Goal: Communication & Community: Answer question/provide support

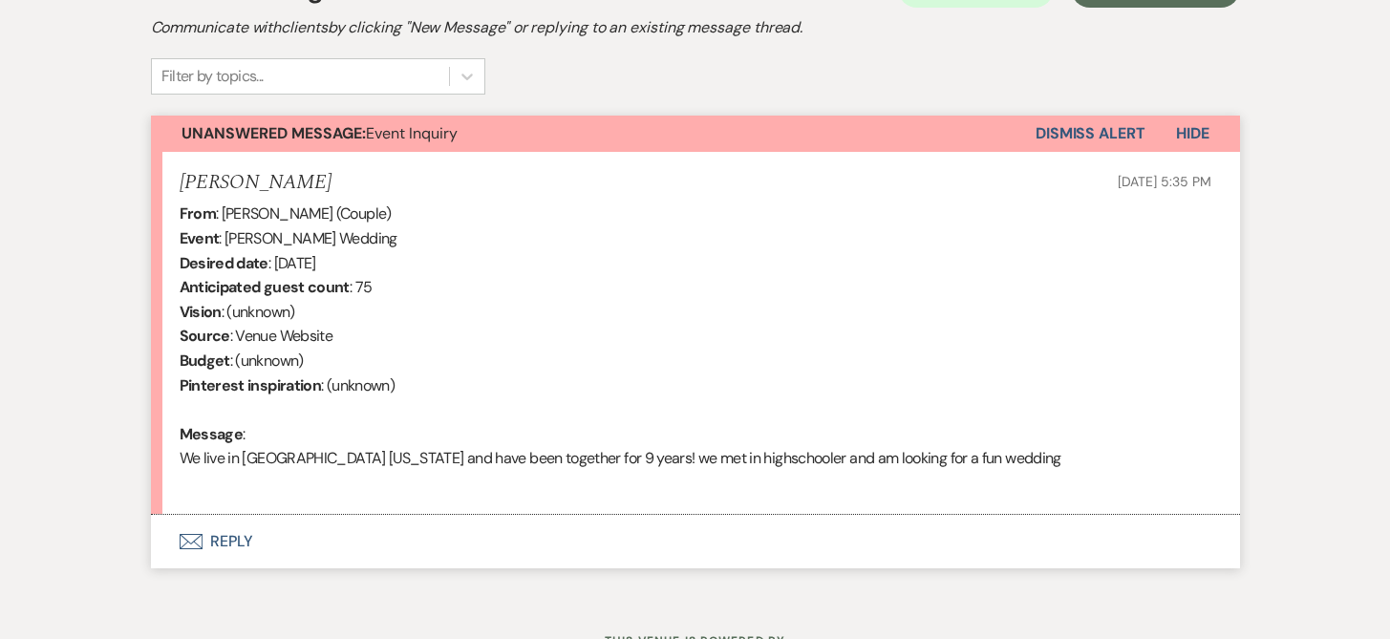
click at [214, 544] on button "Envelope Reply" at bounding box center [695, 541] width 1089 height 53
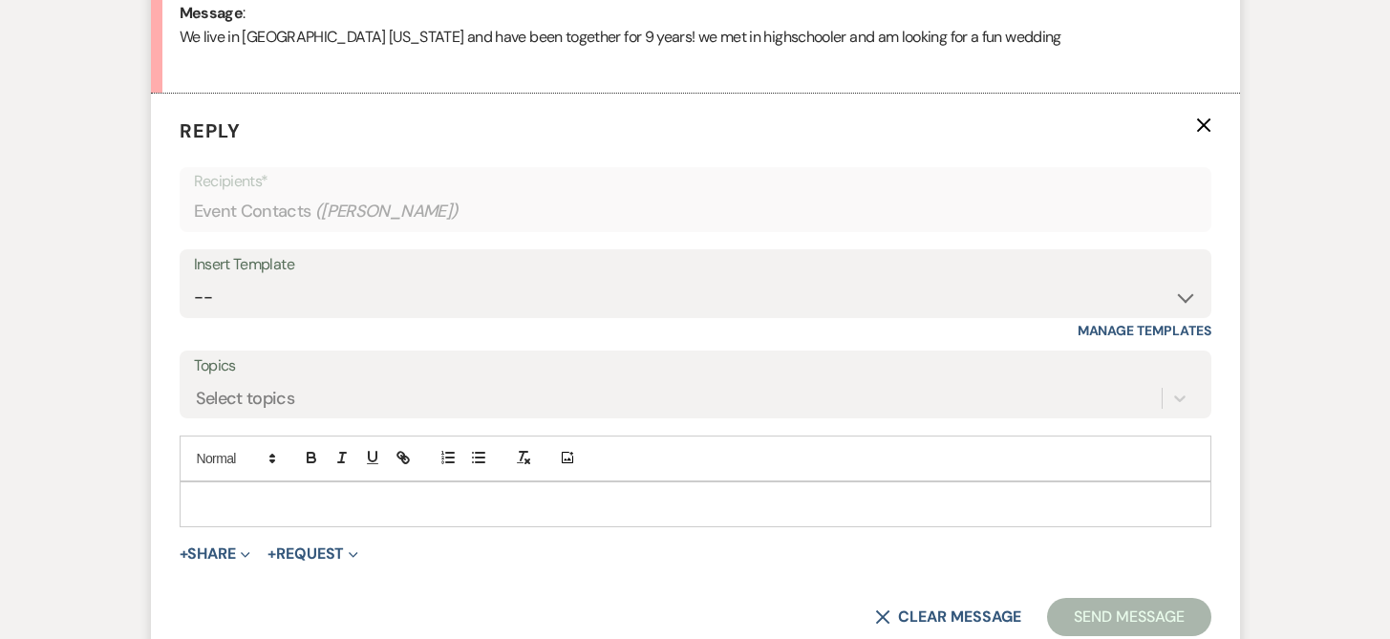
scroll to position [1025, 0]
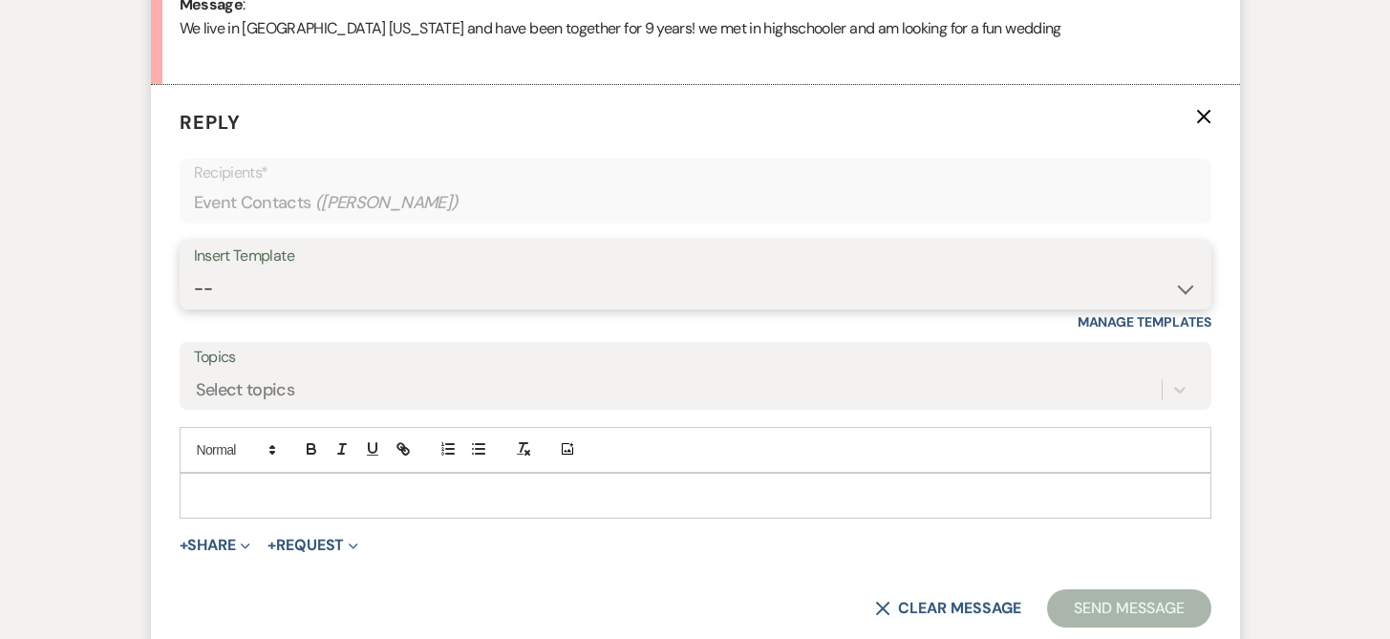
click at [206, 291] on select "-- Weven Planning Portal Introduction (Booked Events) Initial Inquiry Response …" at bounding box center [695, 288] width 1003 height 37
select select "389"
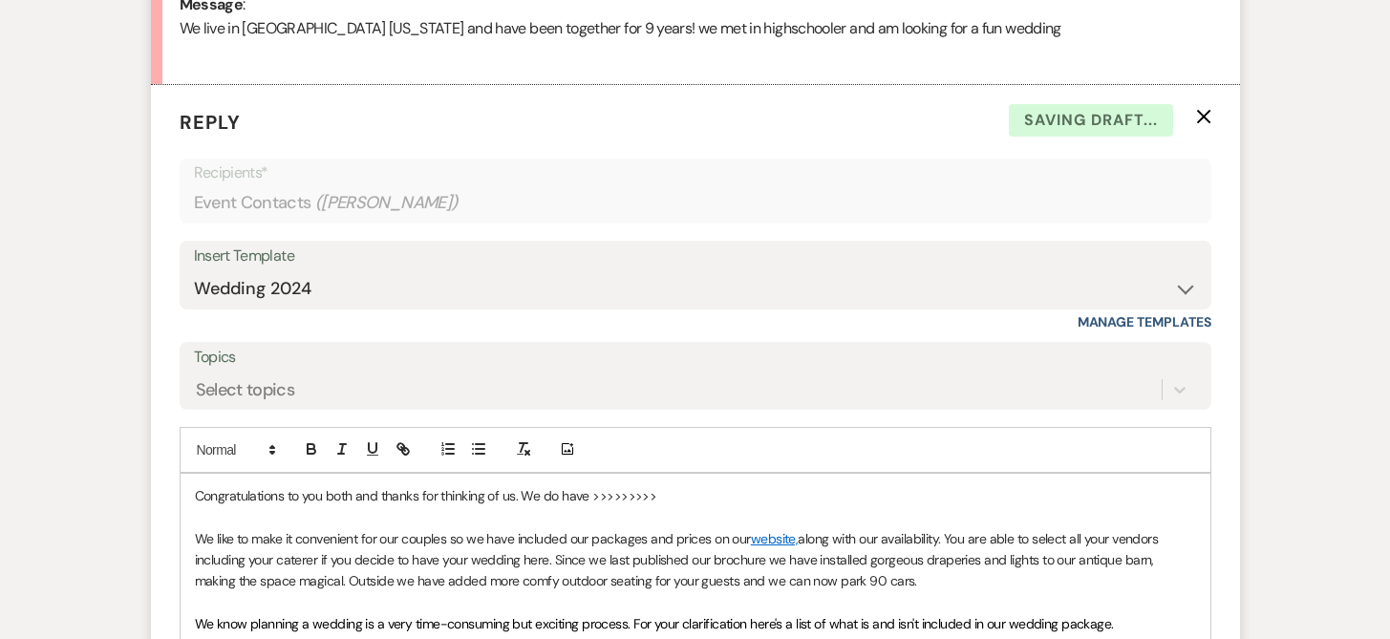
click at [195, 492] on p "Congratulations to you both and thanks for thinking of us. We do have >>>>>>>>>" at bounding box center [695, 495] width 1001 height 21
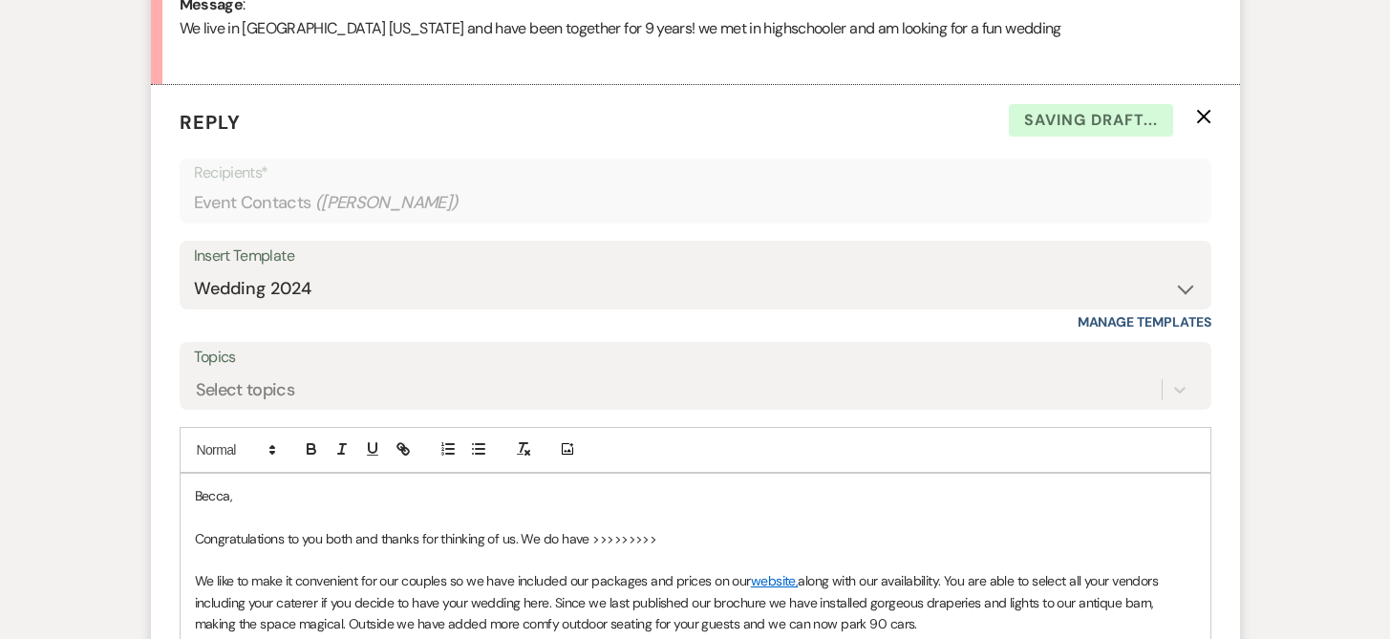
click at [697, 545] on p "Congratulations to you both and thanks for thinking of us. We do have >>>>>>>>>" at bounding box center [695, 538] width 1001 height 21
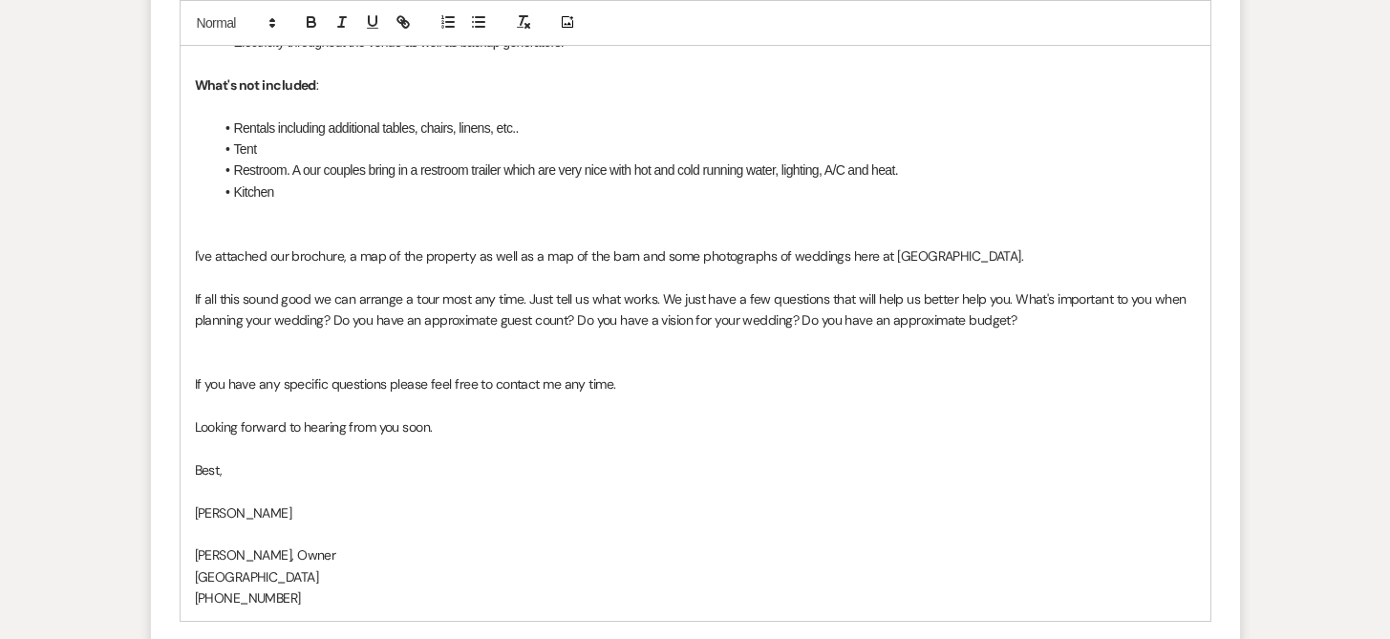
scroll to position [2156, 0]
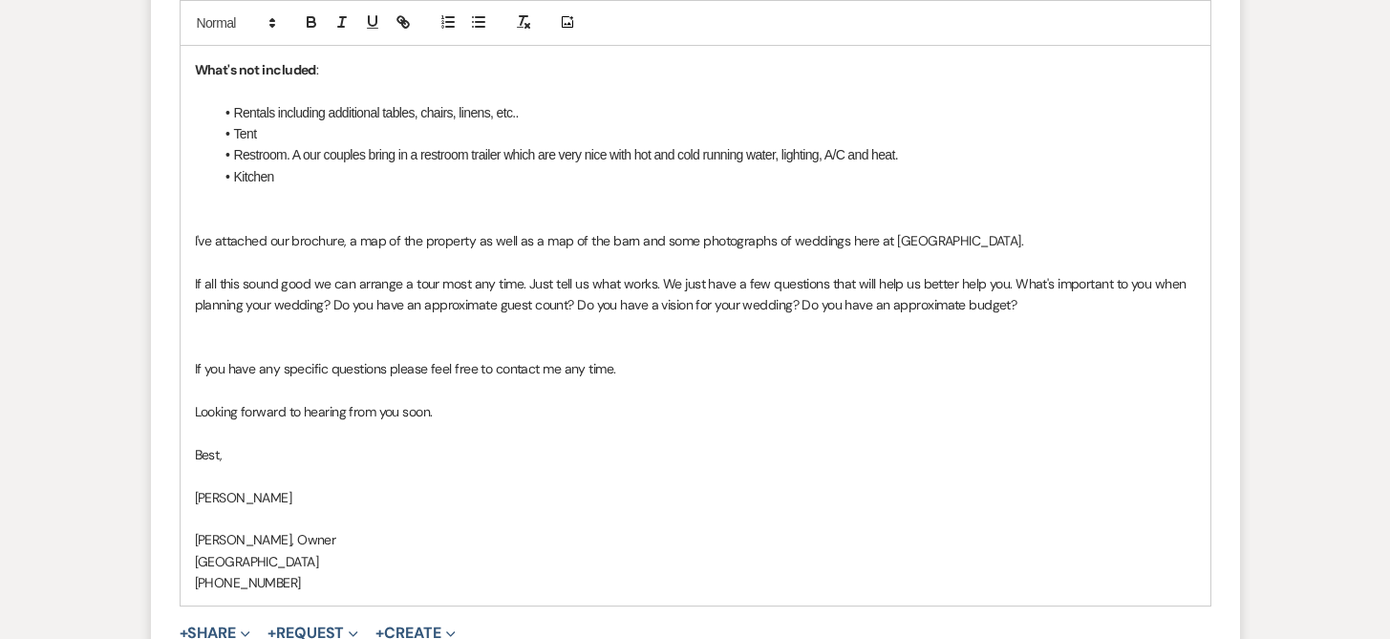
click at [572, 309] on p "If all this sound good we can arrange a tour most any time. Just tell us what w…" at bounding box center [695, 294] width 1001 height 43
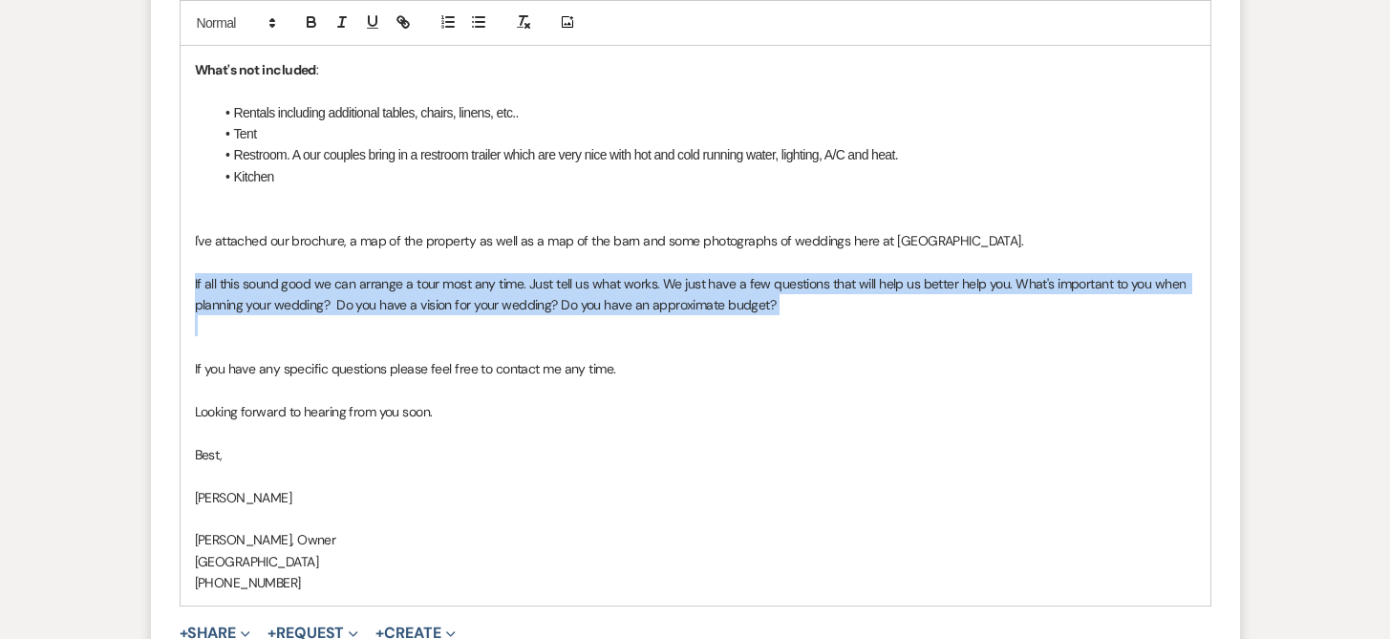
drag, startPoint x: 189, startPoint y: 283, endPoint x: 527, endPoint y: 329, distance: 341.3
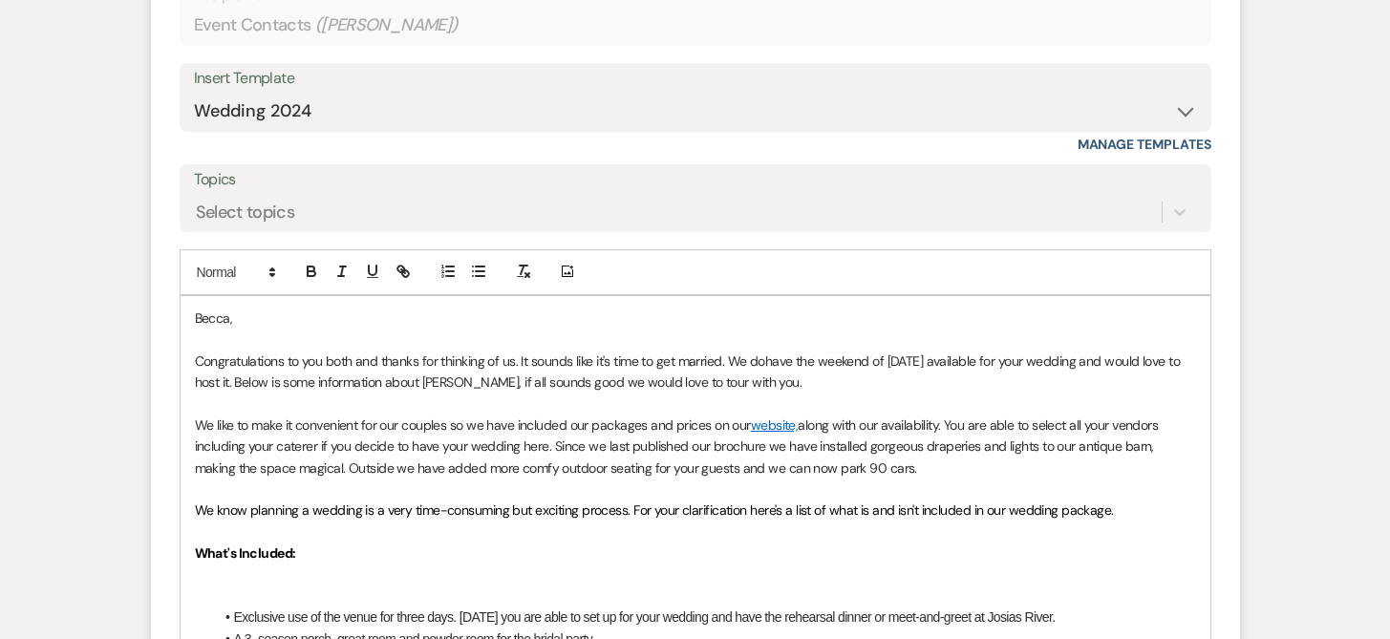
scroll to position [1207, 0]
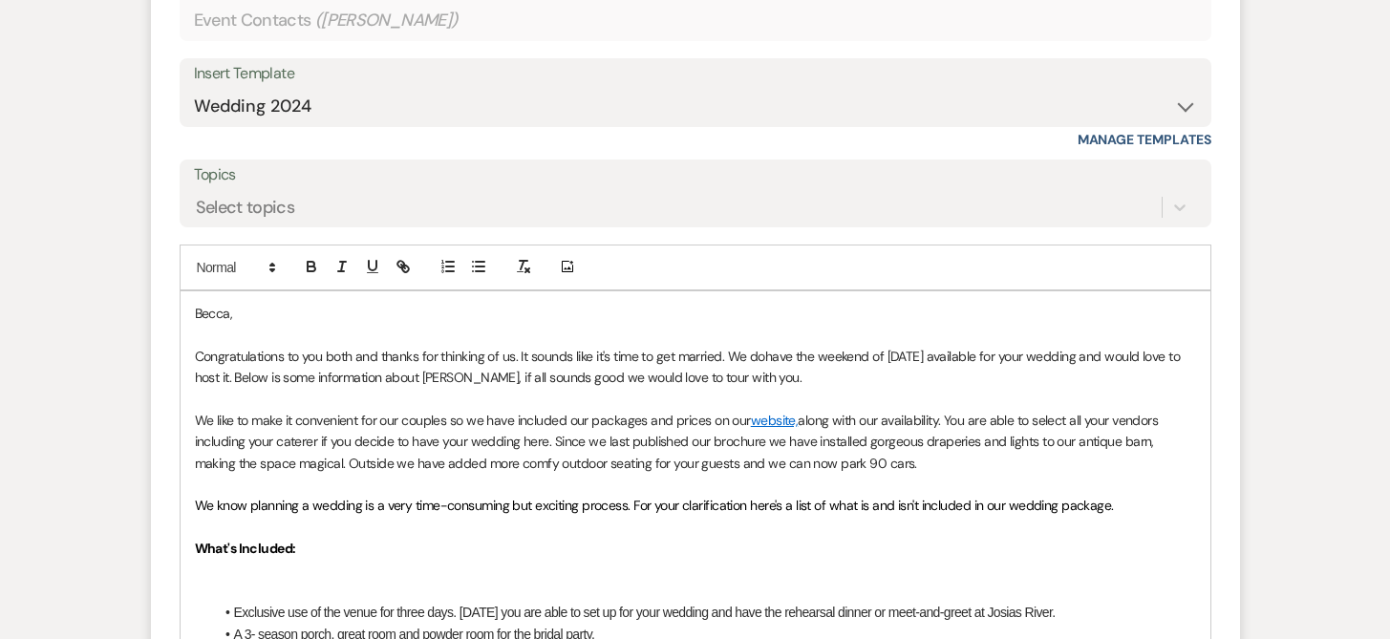
click at [768, 353] on p "Congratulations to you both and thanks for thinking of us. It sounds like it's …" at bounding box center [695, 367] width 1001 height 43
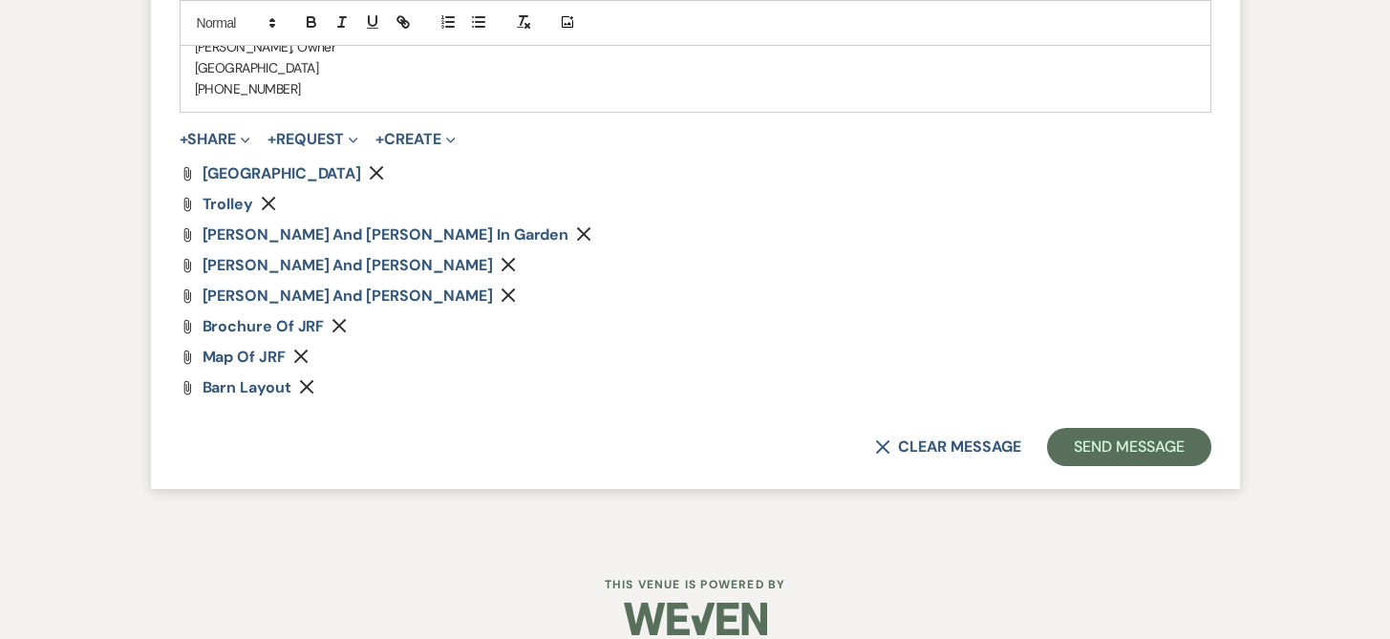
scroll to position [2631, 0]
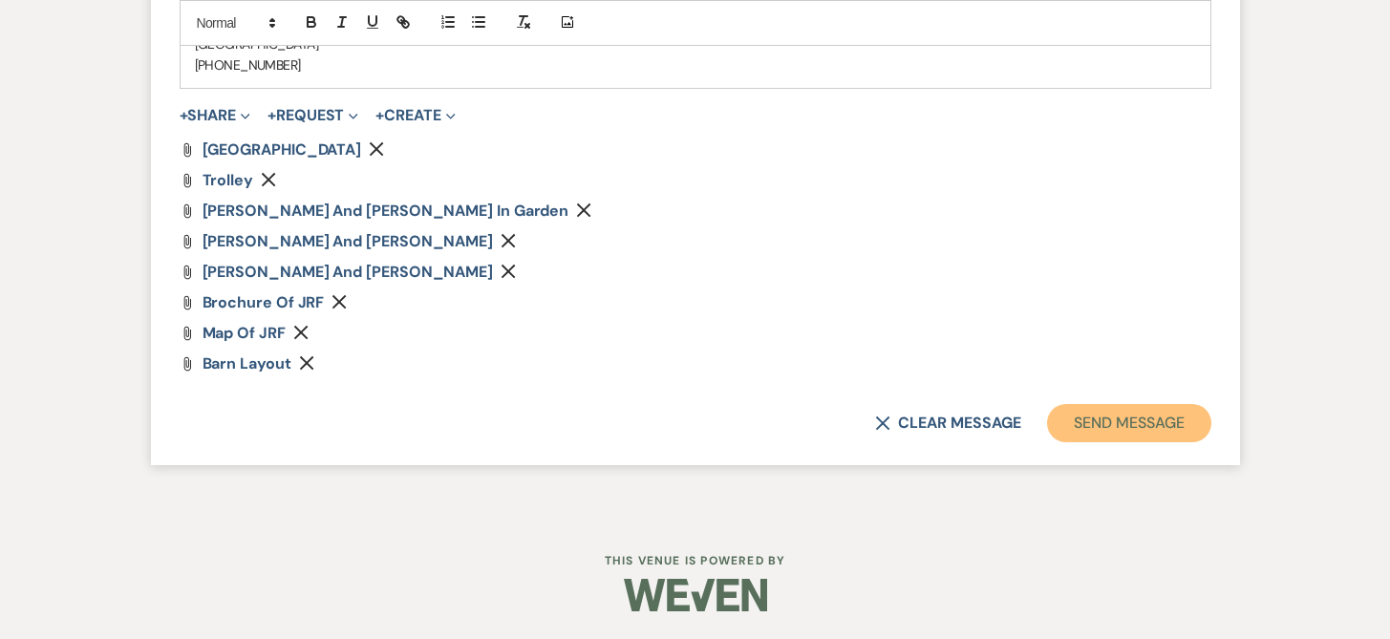
click at [1110, 413] on button "Send Message" at bounding box center [1128, 423] width 163 height 38
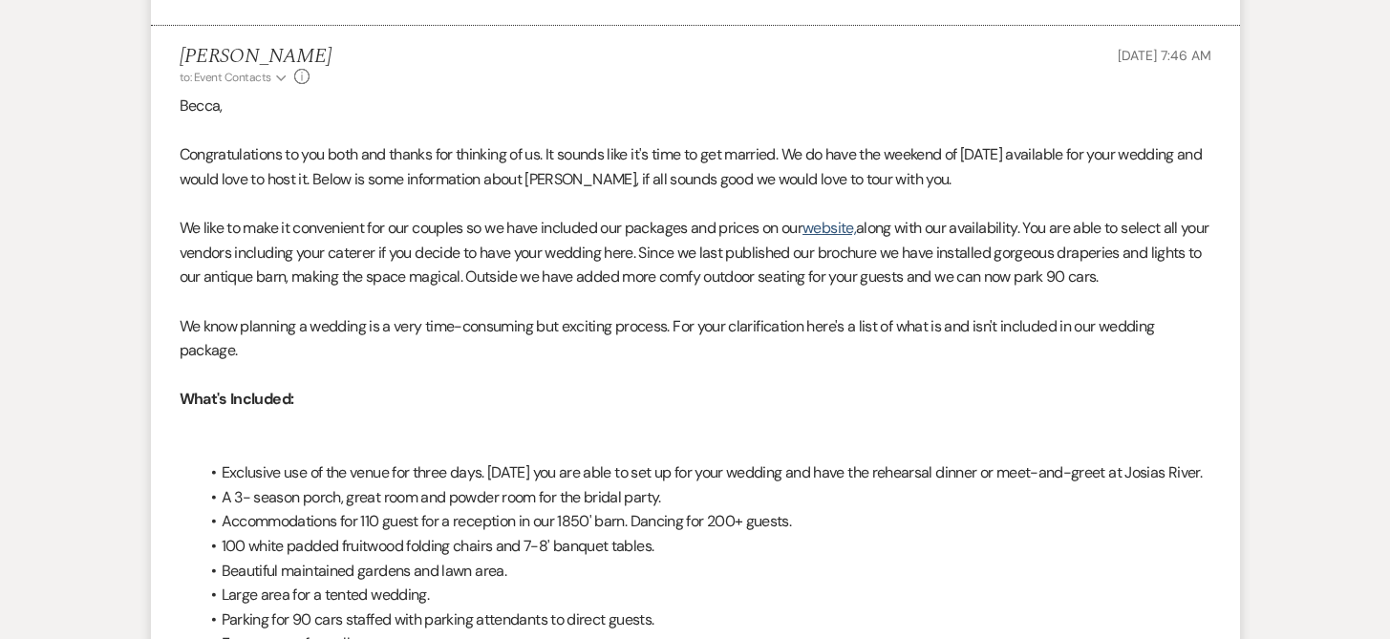
scroll to position [0, 0]
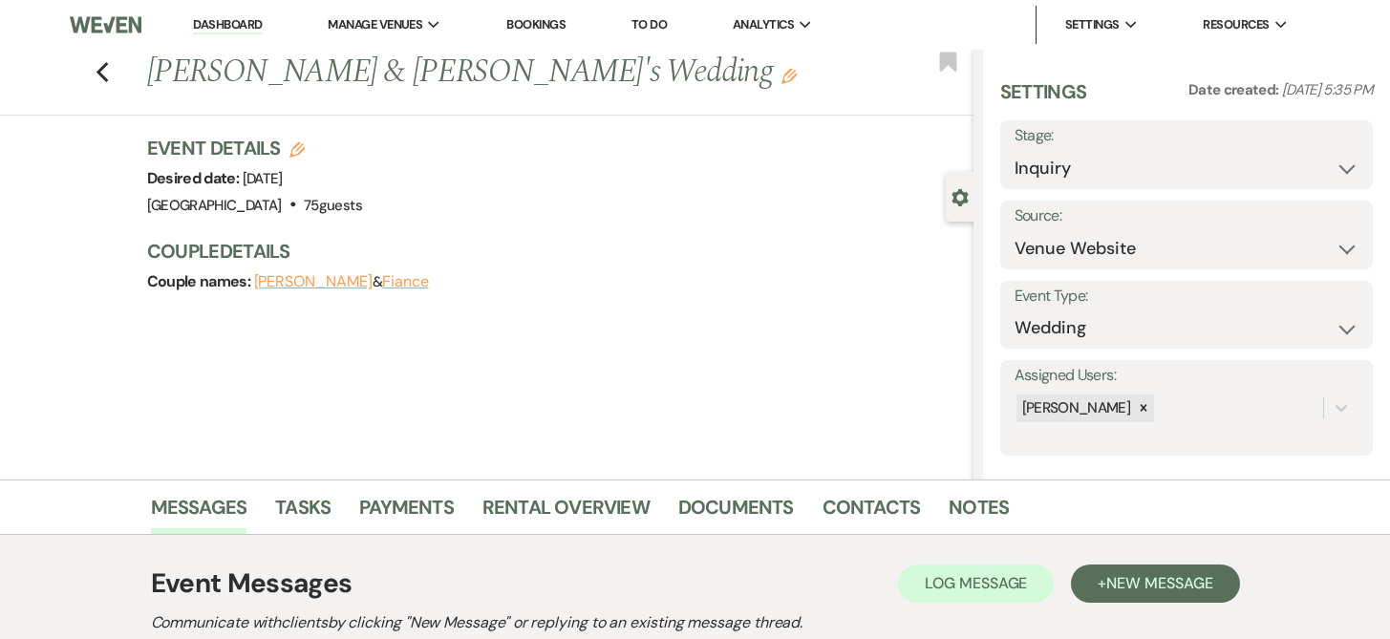
click at [238, 26] on link "Dashboard" at bounding box center [227, 25] width 69 height 18
